Goal: Task Accomplishment & Management: Use online tool/utility

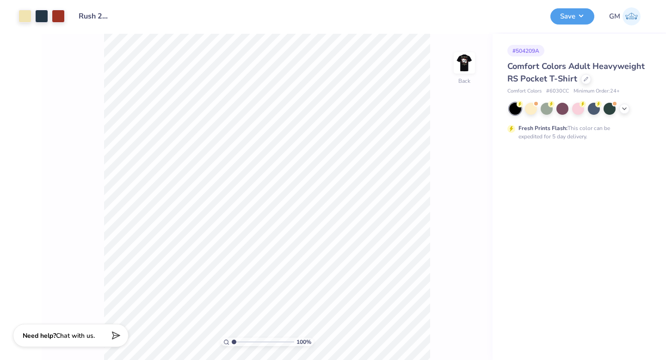
click at [620, 111] on div at bounding box center [578, 109] width 138 height 12
click at [628, 104] on div at bounding box center [578, 109] width 138 height 12
click at [625, 106] on icon at bounding box center [623, 107] width 7 height 7
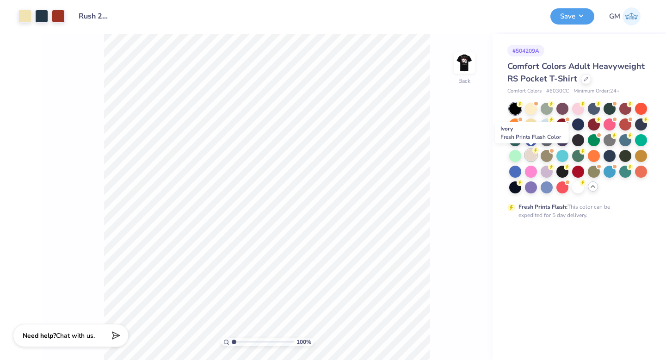
click at [528, 155] on div at bounding box center [531, 155] width 12 height 12
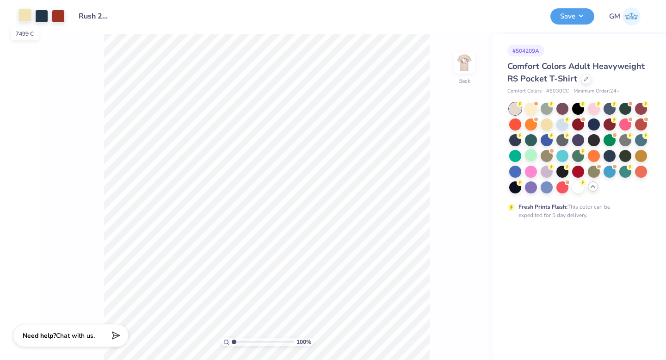
click at [22, 18] on div at bounding box center [24, 15] width 13 height 13
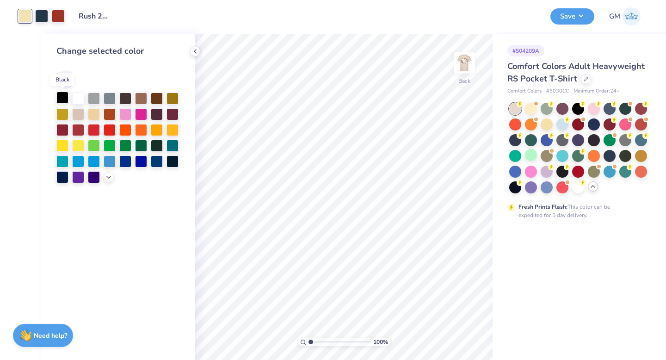
click at [65, 98] on div at bounding box center [62, 98] width 12 height 12
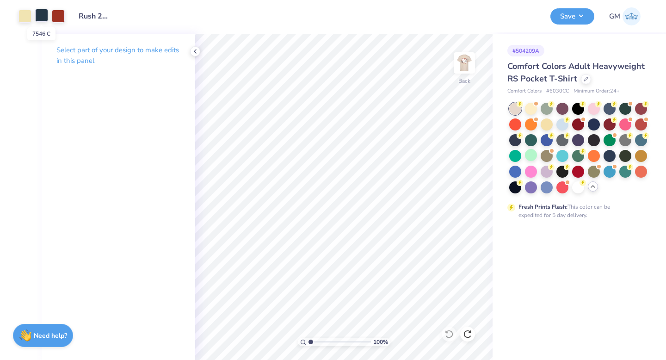
click at [44, 18] on div at bounding box center [41, 15] width 13 height 13
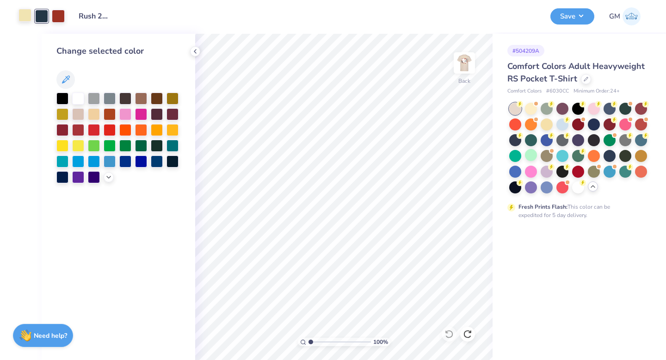
click at [23, 17] on div at bounding box center [24, 15] width 13 height 13
click at [76, 95] on div at bounding box center [78, 98] width 12 height 12
click at [92, 114] on div at bounding box center [94, 113] width 12 height 12
click at [76, 100] on div at bounding box center [78, 98] width 12 height 12
click at [467, 64] on img at bounding box center [464, 62] width 37 height 37
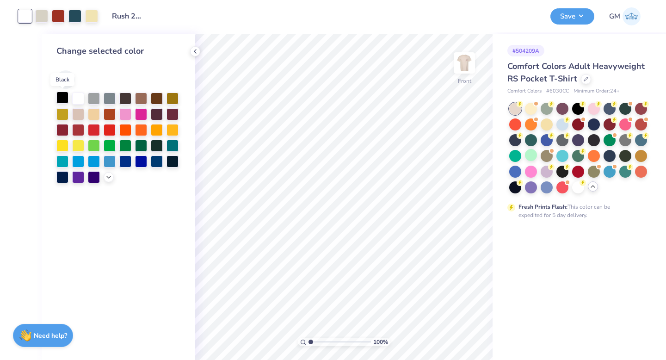
click at [59, 99] on div at bounding box center [62, 98] width 12 height 12
click at [77, 103] on div at bounding box center [78, 98] width 12 height 12
click at [41, 17] on div at bounding box center [41, 15] width 13 height 13
click at [60, 96] on div at bounding box center [62, 98] width 12 height 12
click at [23, 16] on div at bounding box center [24, 15] width 13 height 13
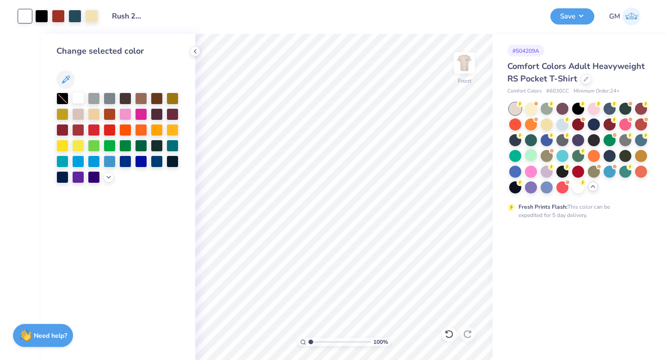
click at [80, 93] on div at bounding box center [78, 98] width 12 height 12
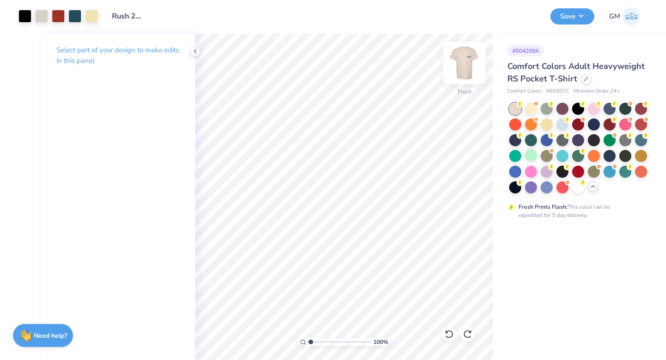
click at [468, 66] on img at bounding box center [464, 62] width 37 height 37
click at [467, 66] on img at bounding box center [464, 62] width 37 height 37
click at [40, 18] on div at bounding box center [41, 15] width 13 height 13
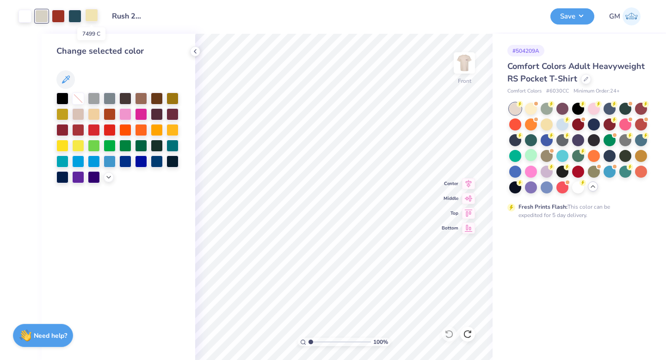
click at [93, 14] on div at bounding box center [91, 15] width 13 height 13
click at [60, 98] on div at bounding box center [62, 98] width 12 height 12
click at [69, 17] on div at bounding box center [74, 15] width 13 height 13
click at [44, 18] on div at bounding box center [41, 15] width 13 height 13
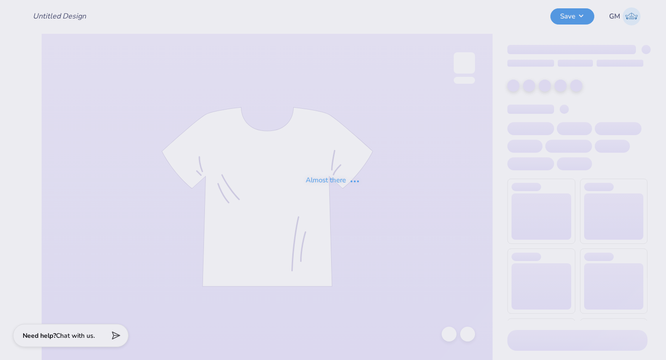
type input "Rush 25 Work in progress"
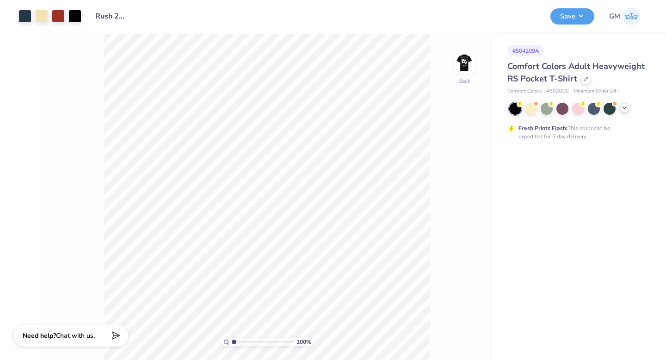
click at [623, 112] on div at bounding box center [624, 108] width 10 height 10
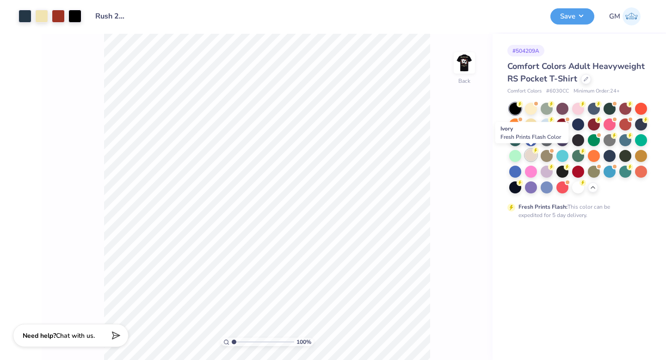
click at [530, 154] on div at bounding box center [531, 155] width 12 height 12
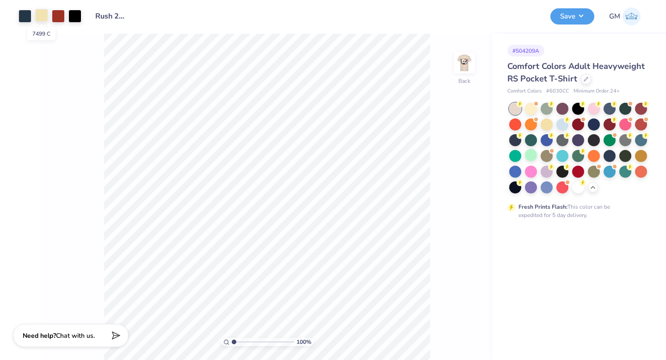
click at [42, 18] on div at bounding box center [41, 15] width 13 height 13
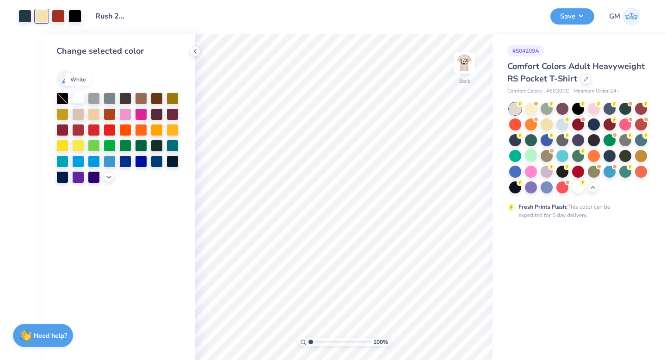
click at [77, 96] on div at bounding box center [78, 98] width 12 height 12
click at [464, 56] on img at bounding box center [464, 62] width 37 height 37
click at [111, 16] on div at bounding box center [108, 15] width 13 height 13
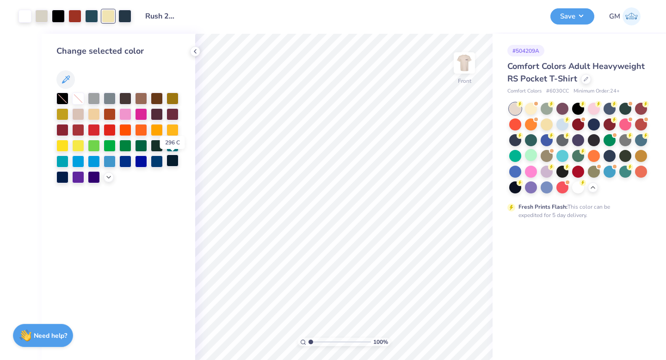
click at [173, 166] on div at bounding box center [172, 160] width 12 height 12
click at [472, 65] on img at bounding box center [464, 62] width 37 height 37
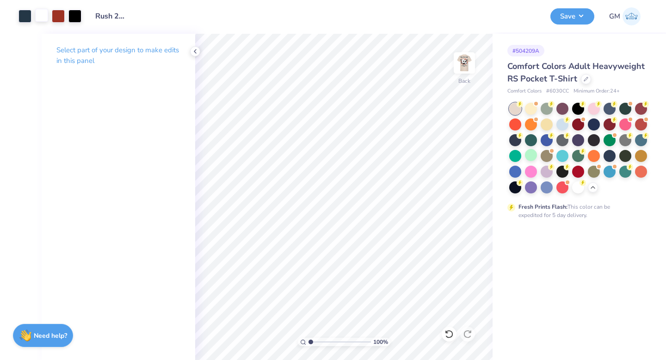
click at [40, 18] on div at bounding box center [41, 15] width 13 height 13
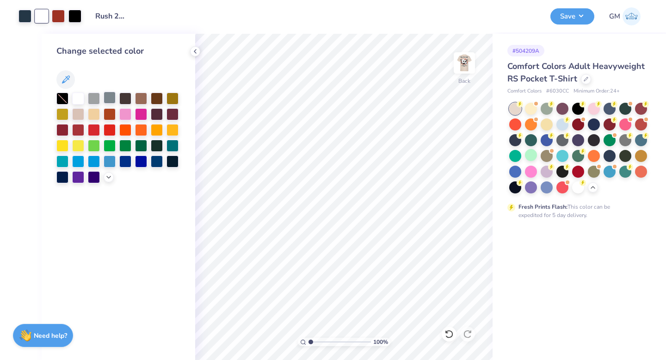
click at [112, 98] on div at bounding box center [110, 98] width 12 height 12
click at [127, 101] on div at bounding box center [125, 98] width 12 height 12
click at [142, 101] on div at bounding box center [141, 98] width 12 height 12
click at [160, 102] on div at bounding box center [157, 98] width 12 height 12
click at [172, 101] on div at bounding box center [172, 98] width 12 height 12
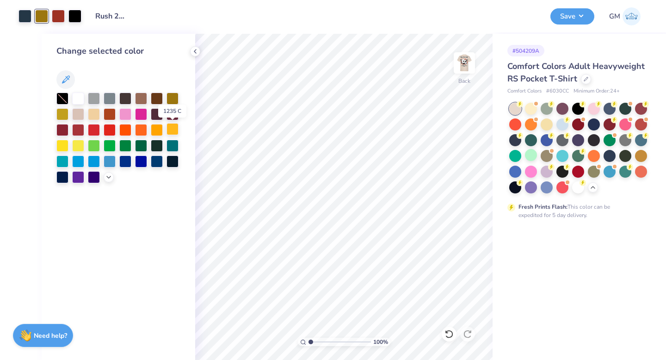
click at [173, 132] on div at bounding box center [172, 129] width 12 height 12
click at [173, 141] on div at bounding box center [172, 145] width 12 height 12
click at [176, 160] on div at bounding box center [172, 160] width 12 height 12
click at [77, 96] on div at bounding box center [78, 98] width 12 height 12
click at [470, 70] on img at bounding box center [464, 62] width 37 height 37
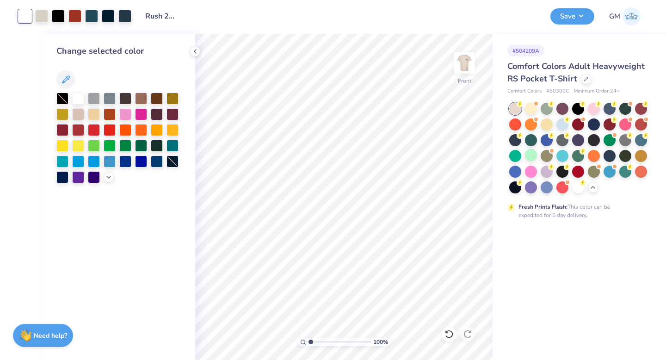
click at [470, 70] on img at bounding box center [464, 63] width 18 height 18
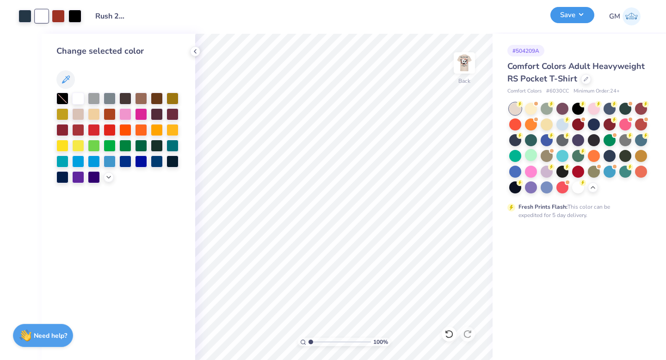
click at [559, 17] on button "Save" at bounding box center [572, 15] width 44 height 16
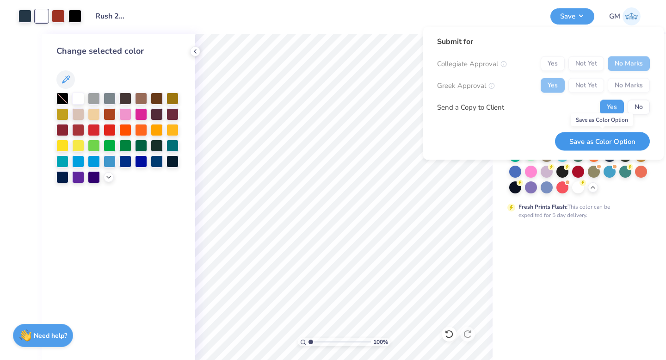
click at [608, 144] on button "Save as Color Option" at bounding box center [602, 141] width 95 height 19
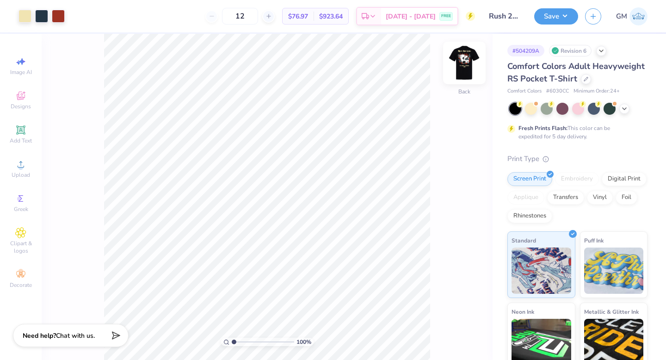
click at [465, 56] on img at bounding box center [464, 62] width 37 height 37
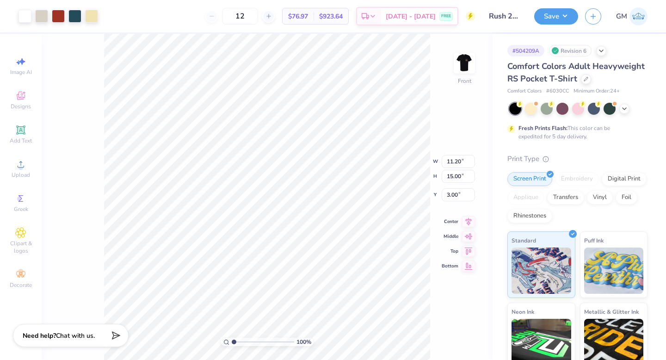
click at [75, 85] on div "100 % Front W 11.20 11.20 " H 15.00 15.00 " Y 3.00 3.00 " Center Middle Top Bot…" at bounding box center [267, 197] width 451 height 326
click at [12, 63] on div "Image AI" at bounding box center [21, 65] width 32 height 27
select select "4"
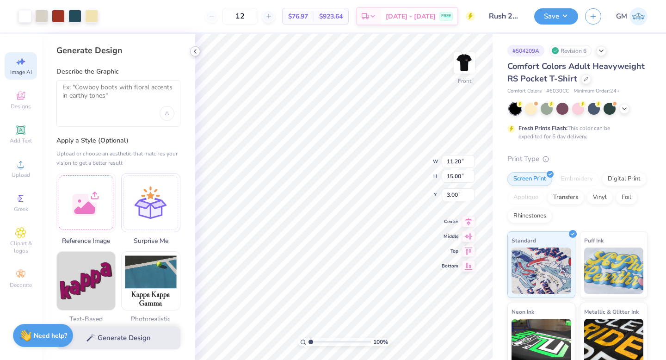
click at [197, 49] on icon at bounding box center [194, 51] width 7 height 7
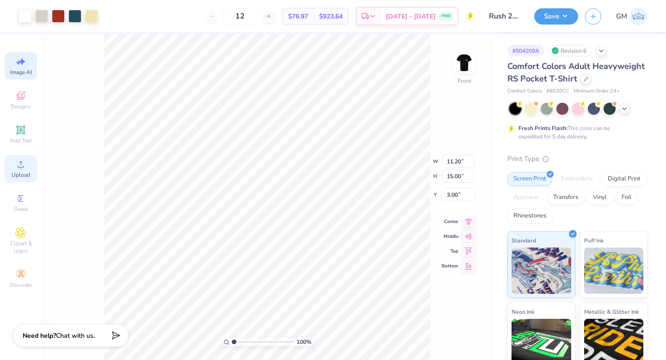
click at [21, 172] on span "Upload" at bounding box center [21, 174] width 18 height 7
click at [458, 69] on img at bounding box center [464, 62] width 37 height 37
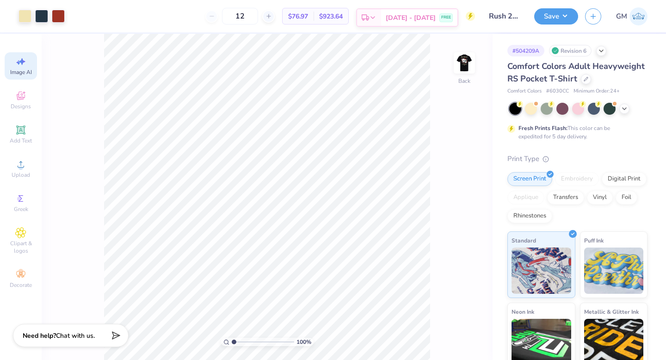
drag, startPoint x: 461, startPoint y: 62, endPoint x: 428, endPoint y: 7, distance: 64.1
click at [461, 63] on img at bounding box center [464, 63] width 18 height 18
click at [20, 164] on icon at bounding box center [20, 164] width 11 height 11
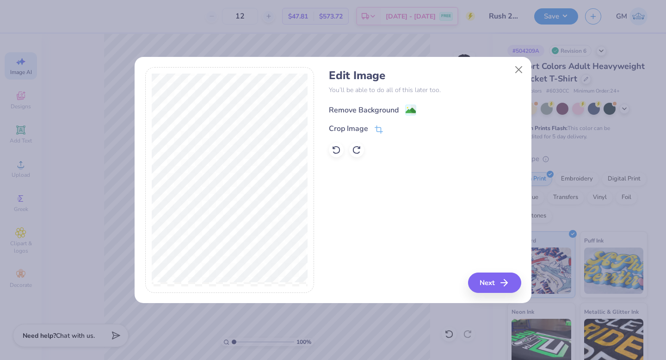
click at [403, 109] on div "Remove Background" at bounding box center [372, 110] width 87 height 12
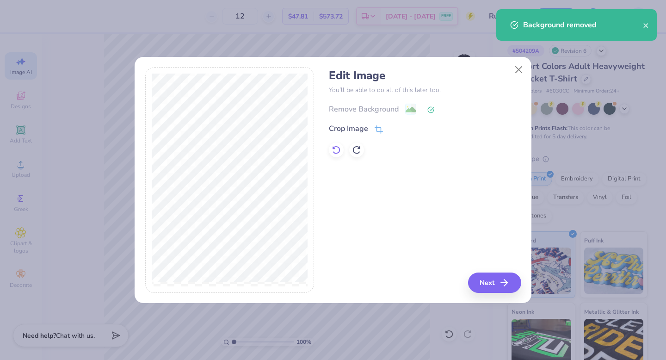
click at [337, 150] on icon at bounding box center [336, 149] width 9 height 9
click at [501, 282] on icon "button" at bounding box center [506, 282] width 11 height 11
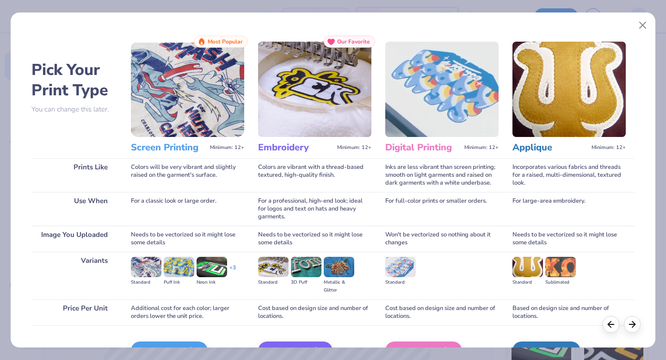
scroll to position [55, 0]
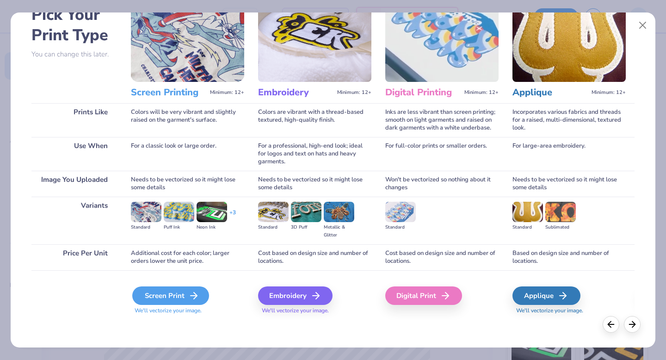
click at [188, 293] on icon at bounding box center [193, 295] width 11 height 11
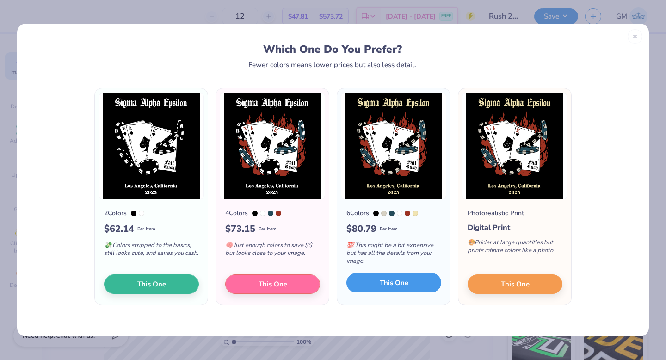
click at [383, 280] on span "This One" at bounding box center [394, 282] width 29 height 11
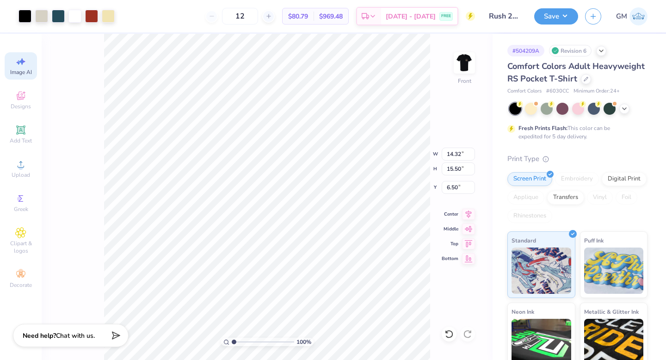
drag, startPoint x: 288, startPoint y: 219, endPoint x: 289, endPoint y: 134, distance: 85.1
click at [289, 134] on div at bounding box center [333, 180] width 666 height 360
type input "2.73"
click at [389, 167] on div "100 % Front W 14.32 H 15.50 Y 2.73 Center Middle Top Bottom" at bounding box center [267, 197] width 451 height 326
type input "13.14"
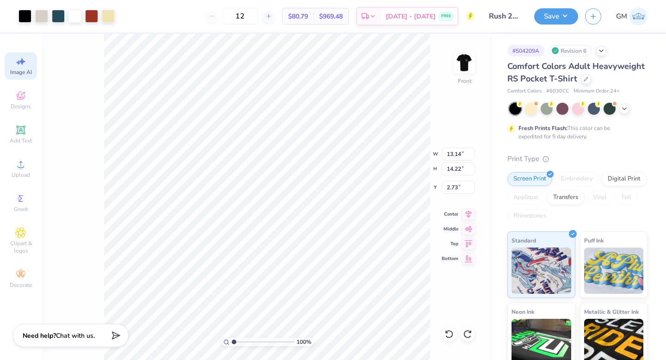
type input "14.22"
type input "14.32"
type input "15.50"
type input "2.72"
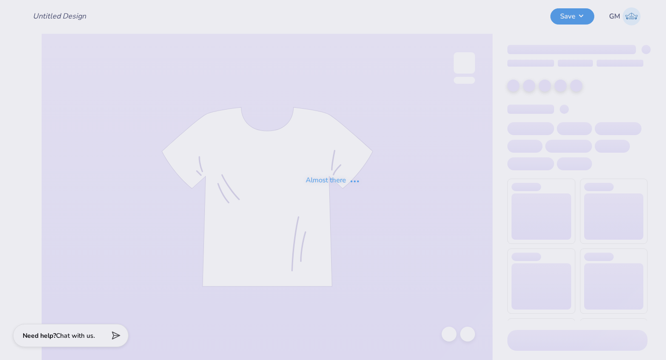
type input "Rush 25 Work in progress"
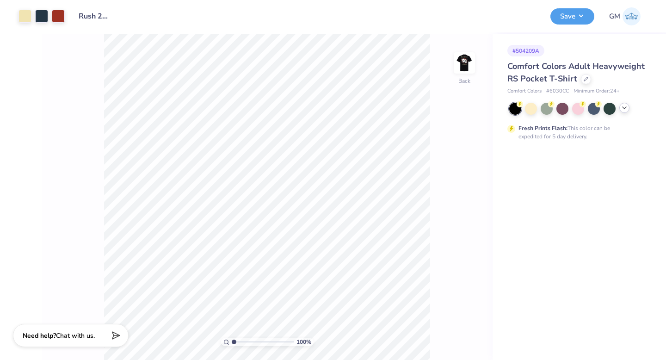
click at [623, 109] on icon at bounding box center [623, 107] width 7 height 7
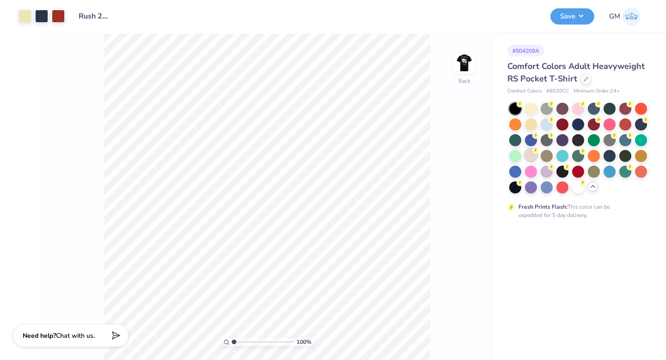
click at [529, 150] on div at bounding box center [531, 155] width 12 height 12
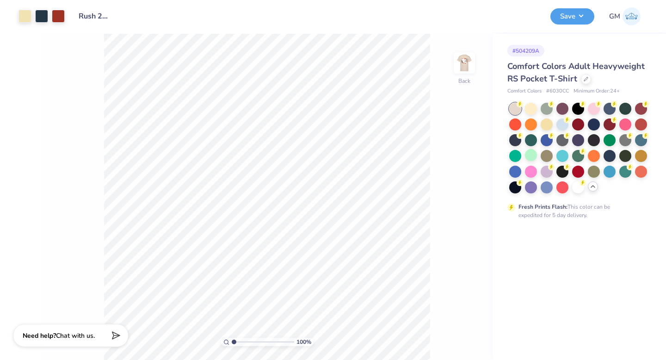
click at [452, 137] on div "100 % Back" at bounding box center [267, 197] width 451 height 326
click at [470, 58] on img at bounding box center [464, 62] width 37 height 37
